Goal: Use online tool/utility: Utilize a website feature to perform a specific function

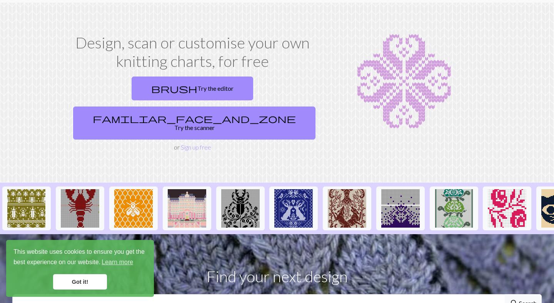
scroll to position [18, 0]
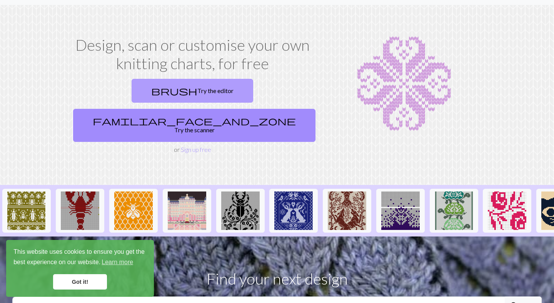
click at [131, 94] on link "brush Try the editor" at bounding box center [191, 91] width 121 height 24
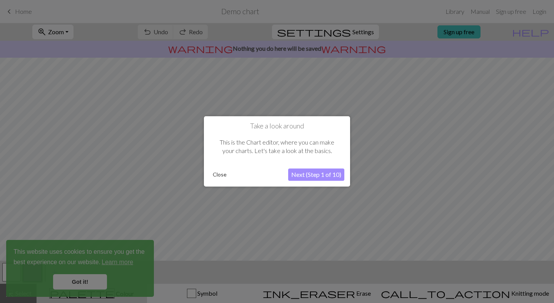
click at [318, 176] on button "Next (Step 1 of 10)" at bounding box center [316, 175] width 56 height 12
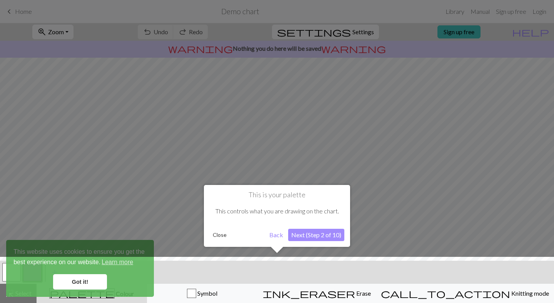
click at [303, 236] on button "Next (Step 2 of 10)" at bounding box center [316, 235] width 56 height 12
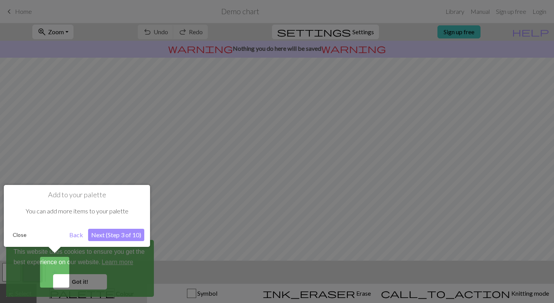
click at [111, 234] on button "Next (Step 3 of 10)" at bounding box center [116, 235] width 56 height 12
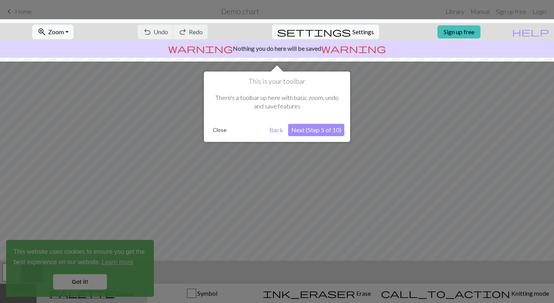
click at [310, 133] on button "Next (Step 5 of 10)" at bounding box center [316, 130] width 56 height 12
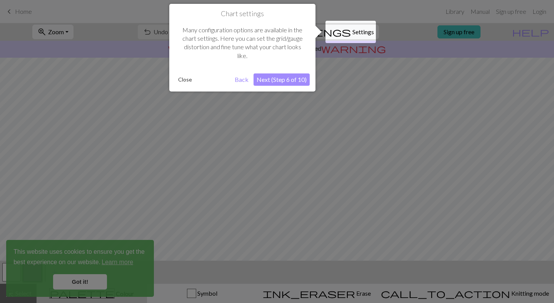
click at [280, 84] on button "Next (Step 6 of 10)" at bounding box center [281, 79] width 56 height 12
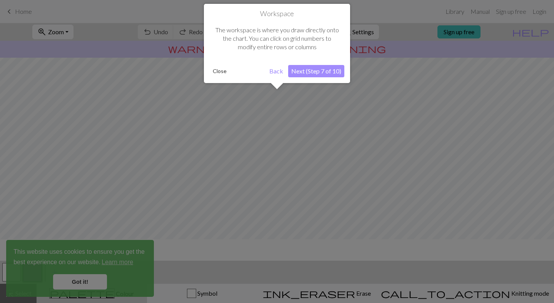
scroll to position [46, 0]
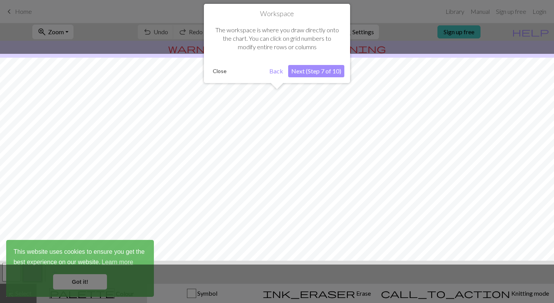
click at [308, 71] on button "Next (Step 7 of 10)" at bounding box center [316, 71] width 56 height 12
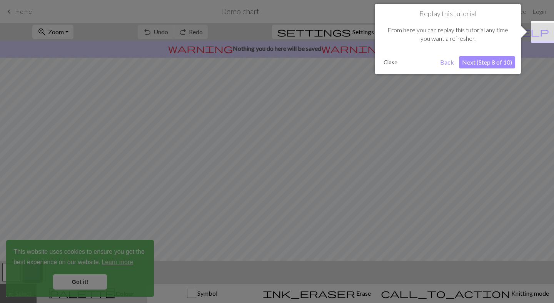
click at [501, 61] on button "Next (Step 8 of 10)" at bounding box center [487, 62] width 56 height 12
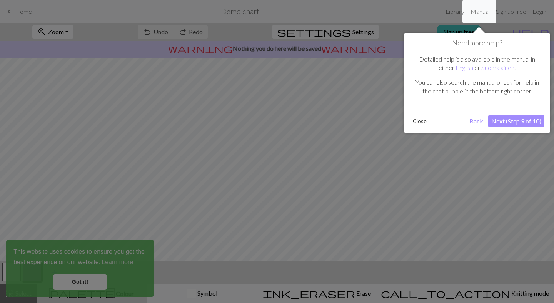
click at [516, 124] on button "Next (Step 9 of 10)" at bounding box center [516, 121] width 56 height 12
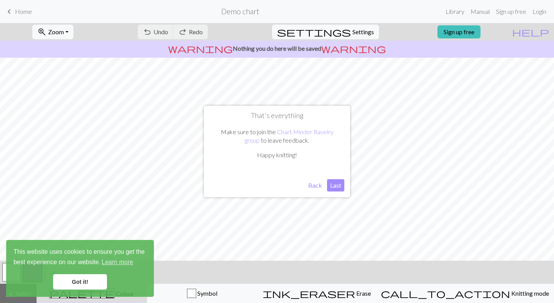
click at [338, 183] on button "Last" at bounding box center [335, 185] width 17 height 12
click at [344, 32] on button "settings Settings" at bounding box center [325, 32] width 107 height 15
select select "aran"
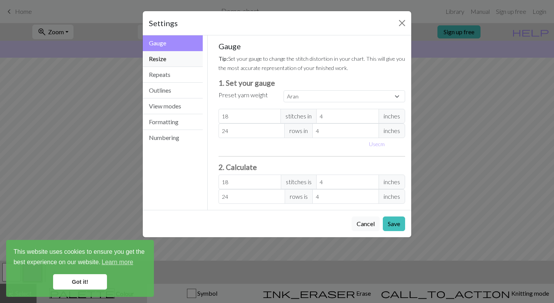
click at [162, 55] on button "Resize" at bounding box center [173, 59] width 60 height 16
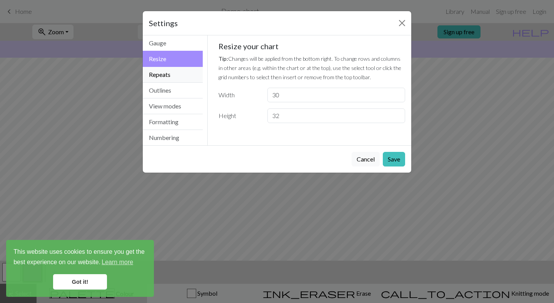
click at [161, 73] on button "Repeats" at bounding box center [173, 75] width 60 height 16
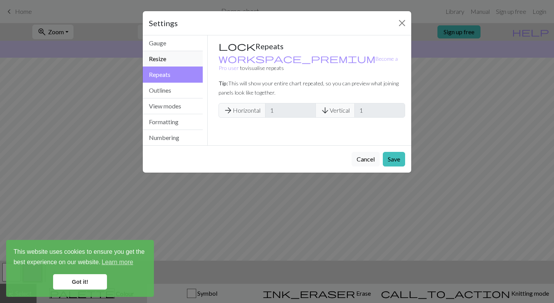
click at [160, 58] on button "Resize" at bounding box center [173, 59] width 60 height 16
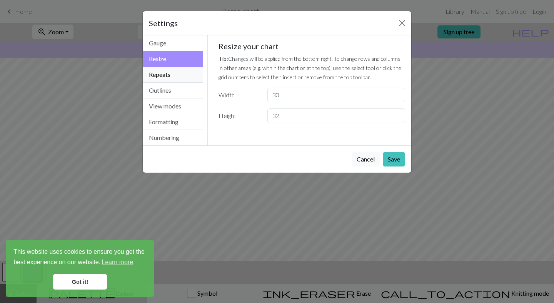
click at [161, 78] on button "Repeats" at bounding box center [173, 75] width 60 height 16
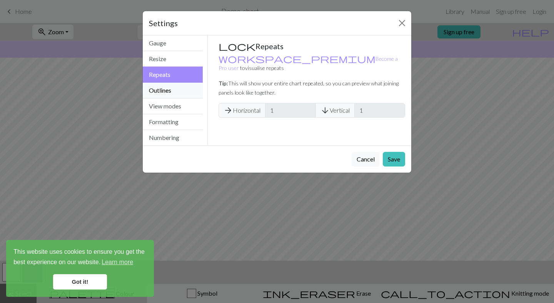
click at [159, 95] on button "Outlines" at bounding box center [173, 91] width 60 height 16
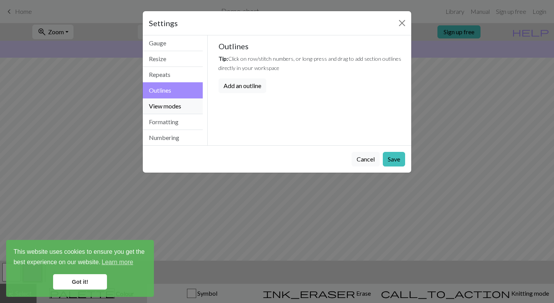
click at [159, 109] on button "View modes" at bounding box center [173, 106] width 60 height 16
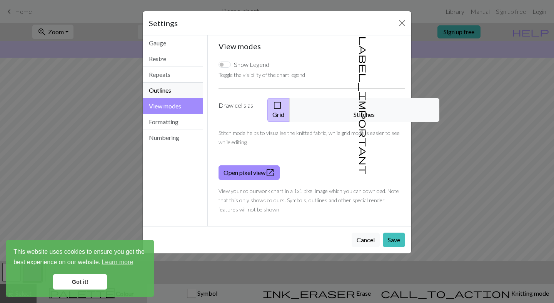
click at [170, 88] on button "Outlines" at bounding box center [173, 91] width 60 height 16
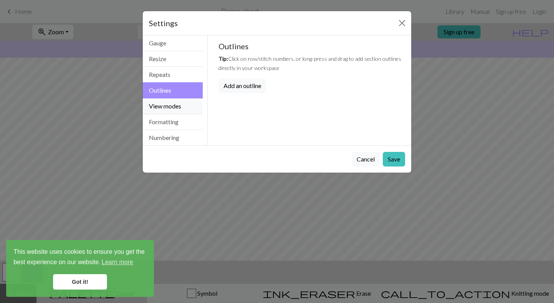
click at [169, 113] on button "View modes" at bounding box center [173, 106] width 60 height 16
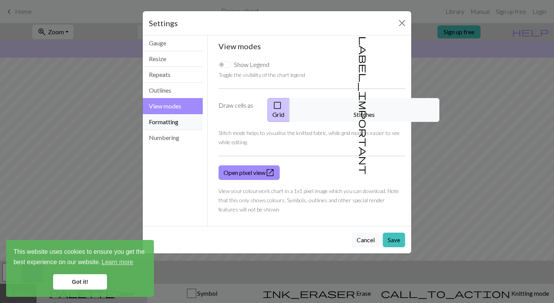
click at [167, 121] on button "Formatting" at bounding box center [173, 122] width 60 height 16
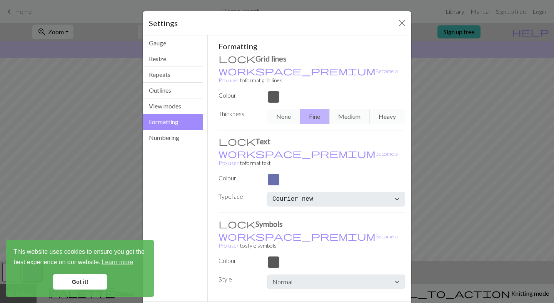
scroll to position [9, 0]
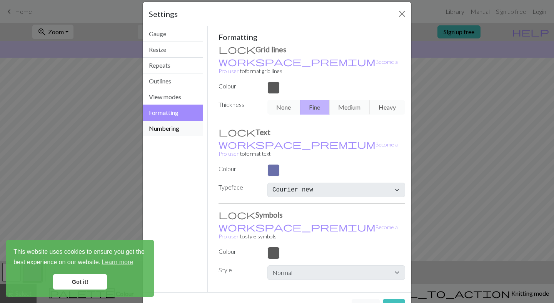
click at [156, 128] on button "Numbering" at bounding box center [173, 128] width 60 height 15
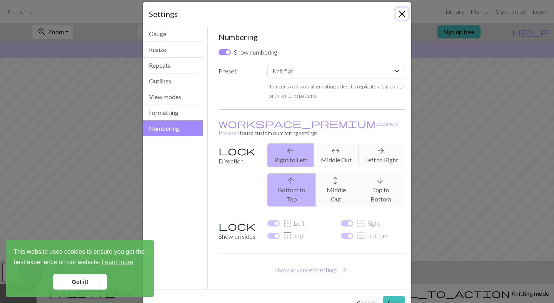
click at [400, 11] on button "Close" at bounding box center [402, 14] width 12 height 12
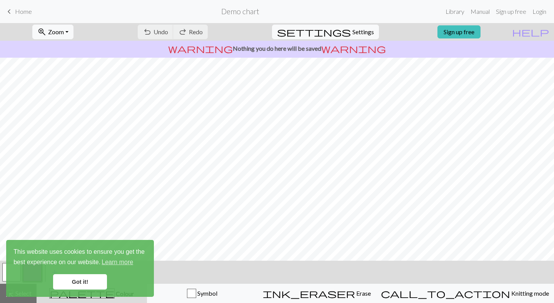
scroll to position [78, 0]
click at [79, 288] on link "Got it!" at bounding box center [80, 281] width 54 height 15
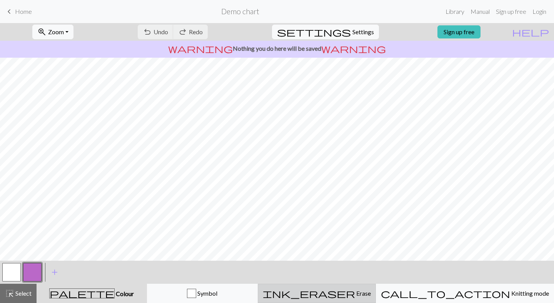
click at [348, 295] on span "ink_eraser" at bounding box center [309, 293] width 92 height 11
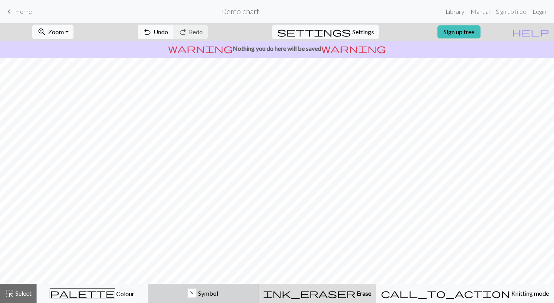
click at [196, 294] on div "x" at bounding box center [192, 293] width 8 height 9
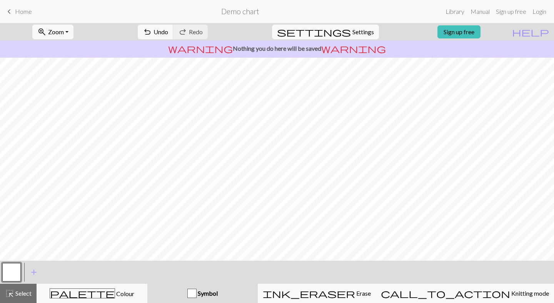
click at [196, 291] on div "button" at bounding box center [191, 293] width 9 height 9
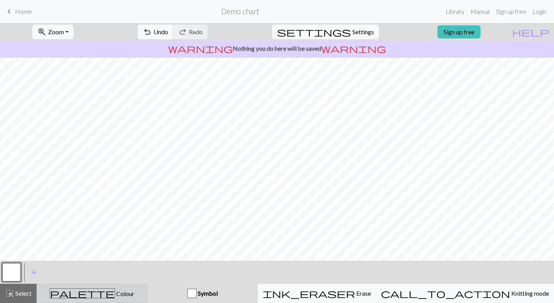
click at [93, 292] on span "palette" at bounding box center [82, 293] width 65 height 11
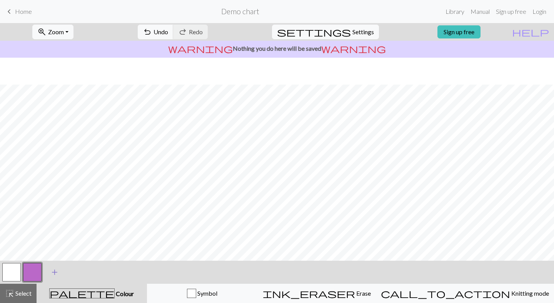
scroll to position [78, 0]
